Goal: Information Seeking & Learning: Find specific fact

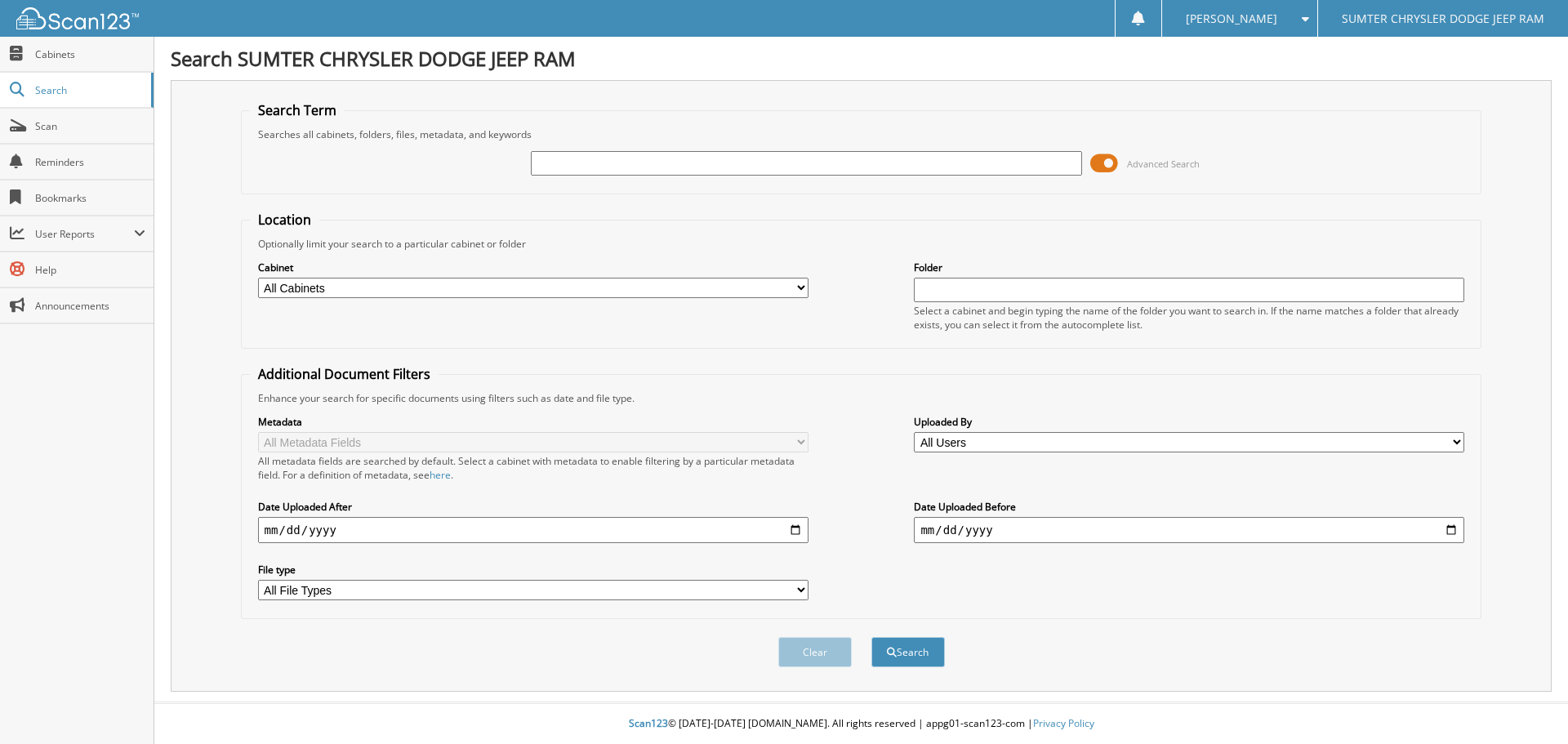
click at [535, 154] on input "text" at bounding box center [806, 163] width 550 height 24
type input "51537"
click at [1113, 167] on span at bounding box center [1104, 163] width 28 height 24
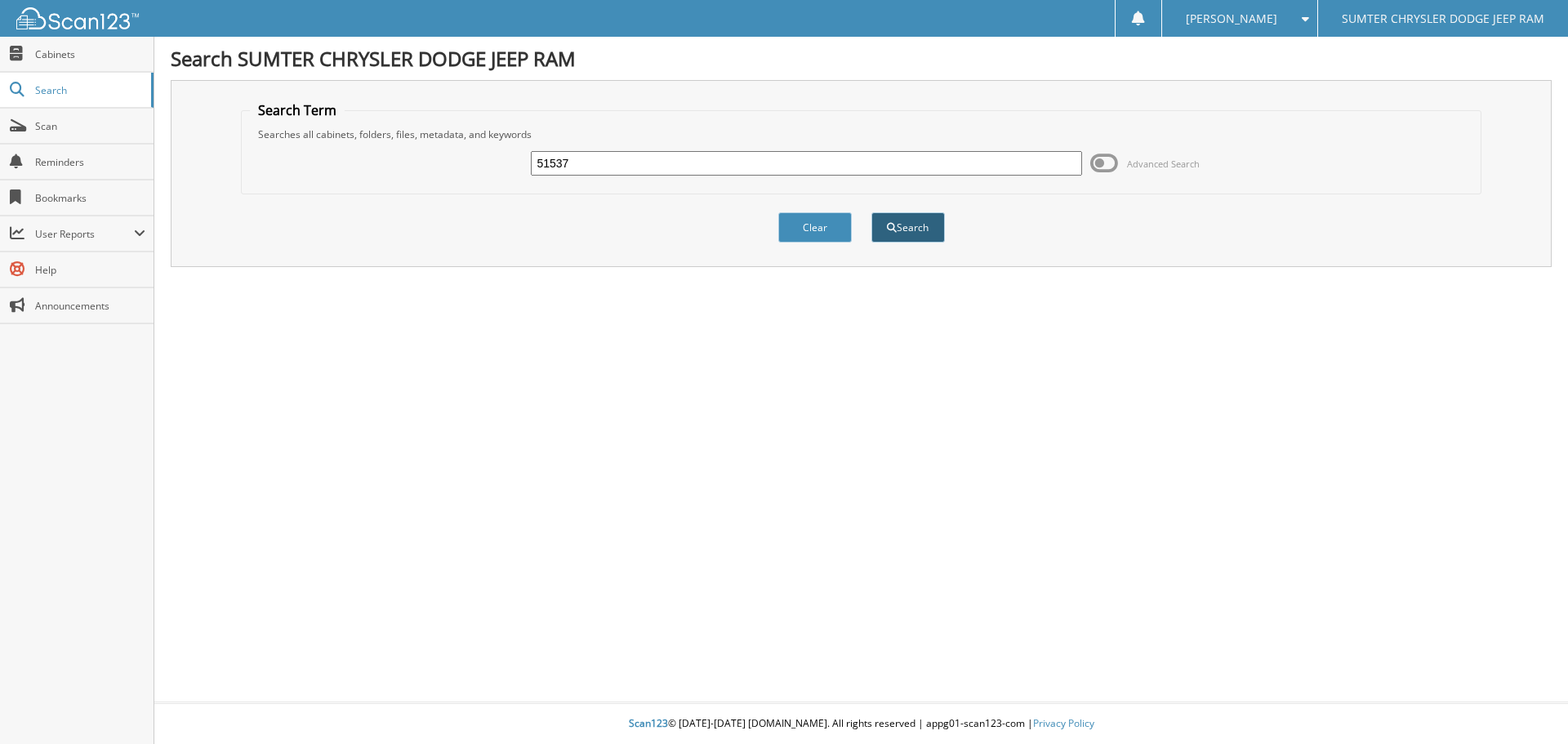
click at [893, 218] on button "Search" at bounding box center [908, 227] width 73 height 30
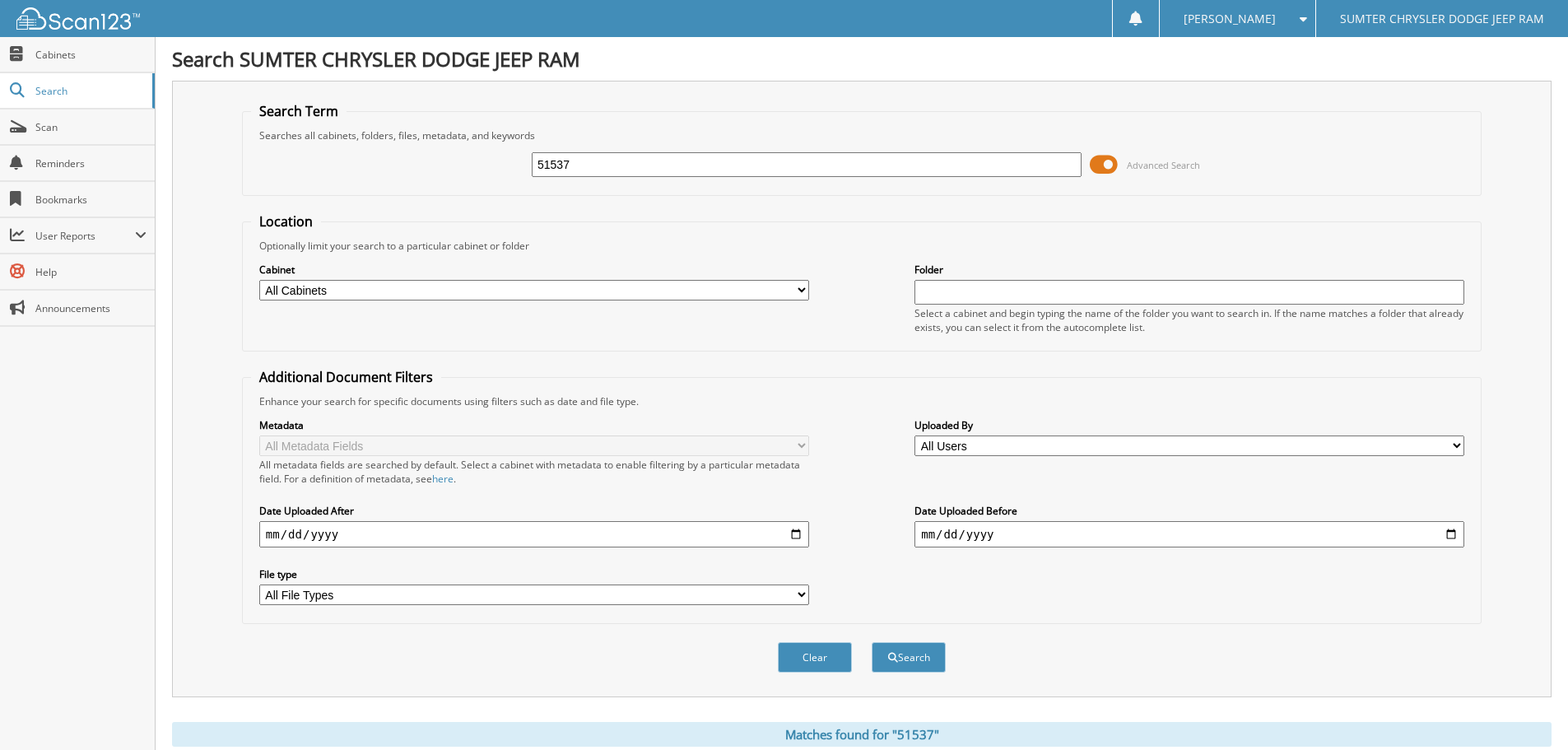
scroll to position [395, 0]
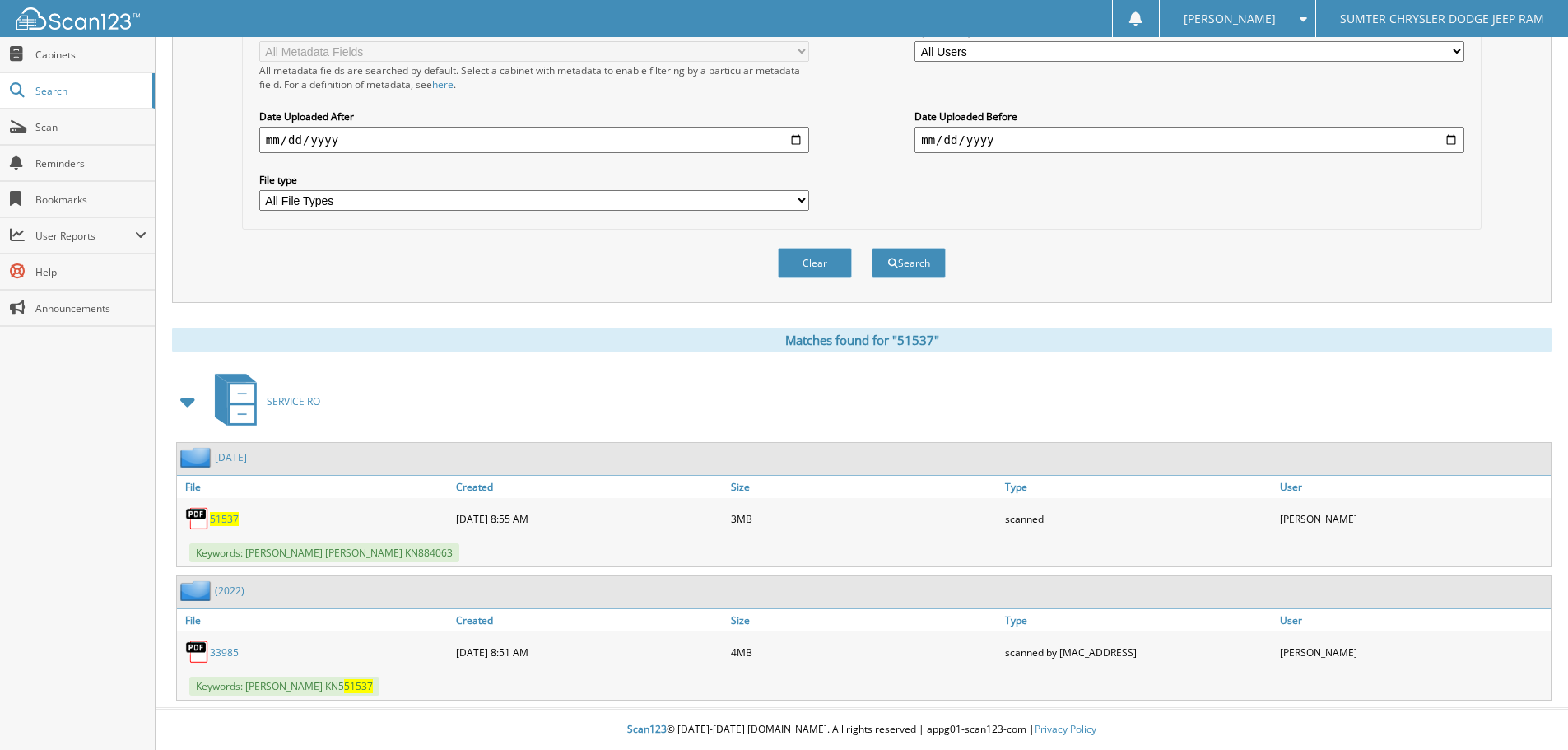
click at [231, 515] on span "51537" at bounding box center [224, 519] width 29 height 14
